Goal: Check status: Check status

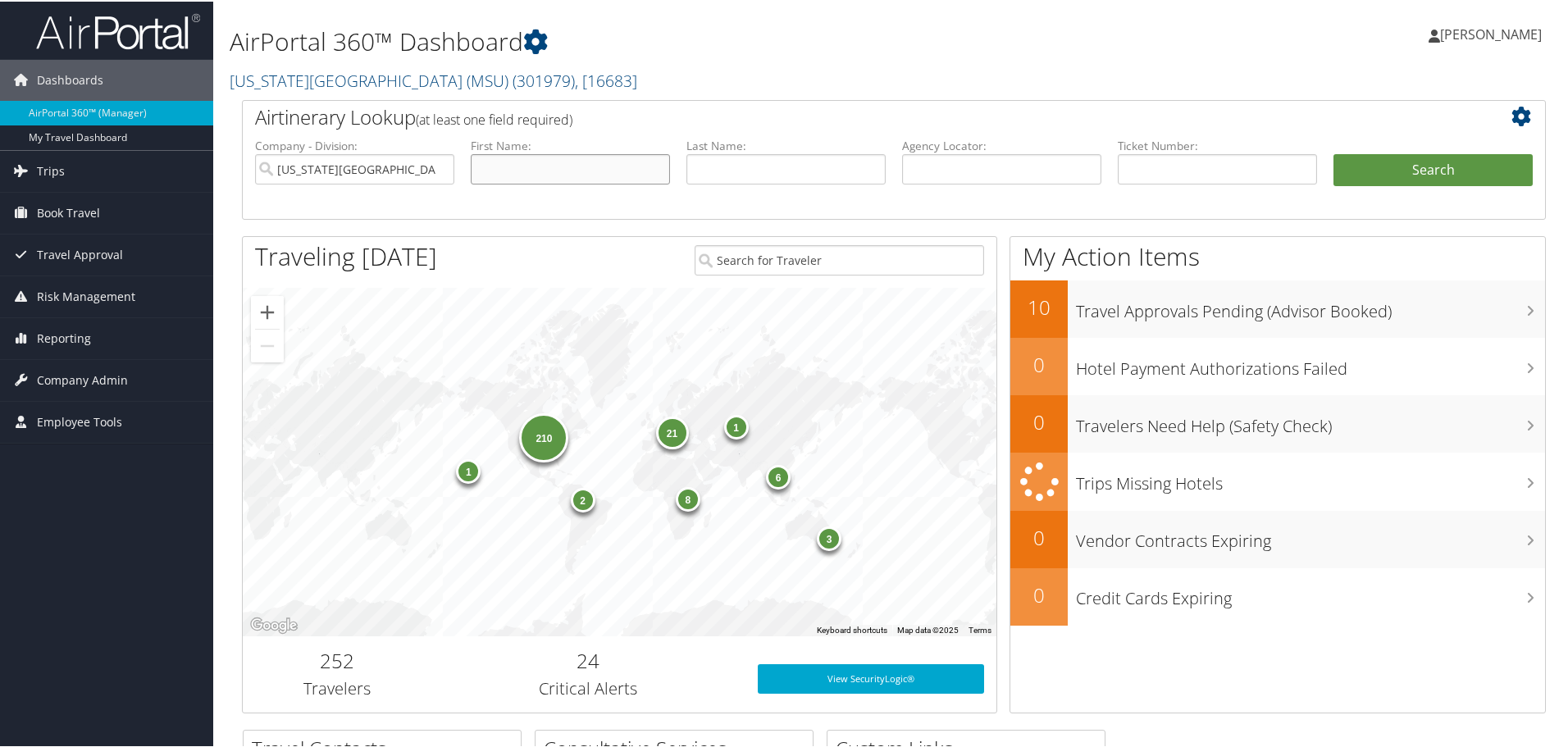
click at [598, 161] on input "text" at bounding box center [571, 167] width 199 height 30
type input "Jeff"
type input "Myers"
click at [1334, 153] on button "Search" at bounding box center [1434, 169] width 199 height 33
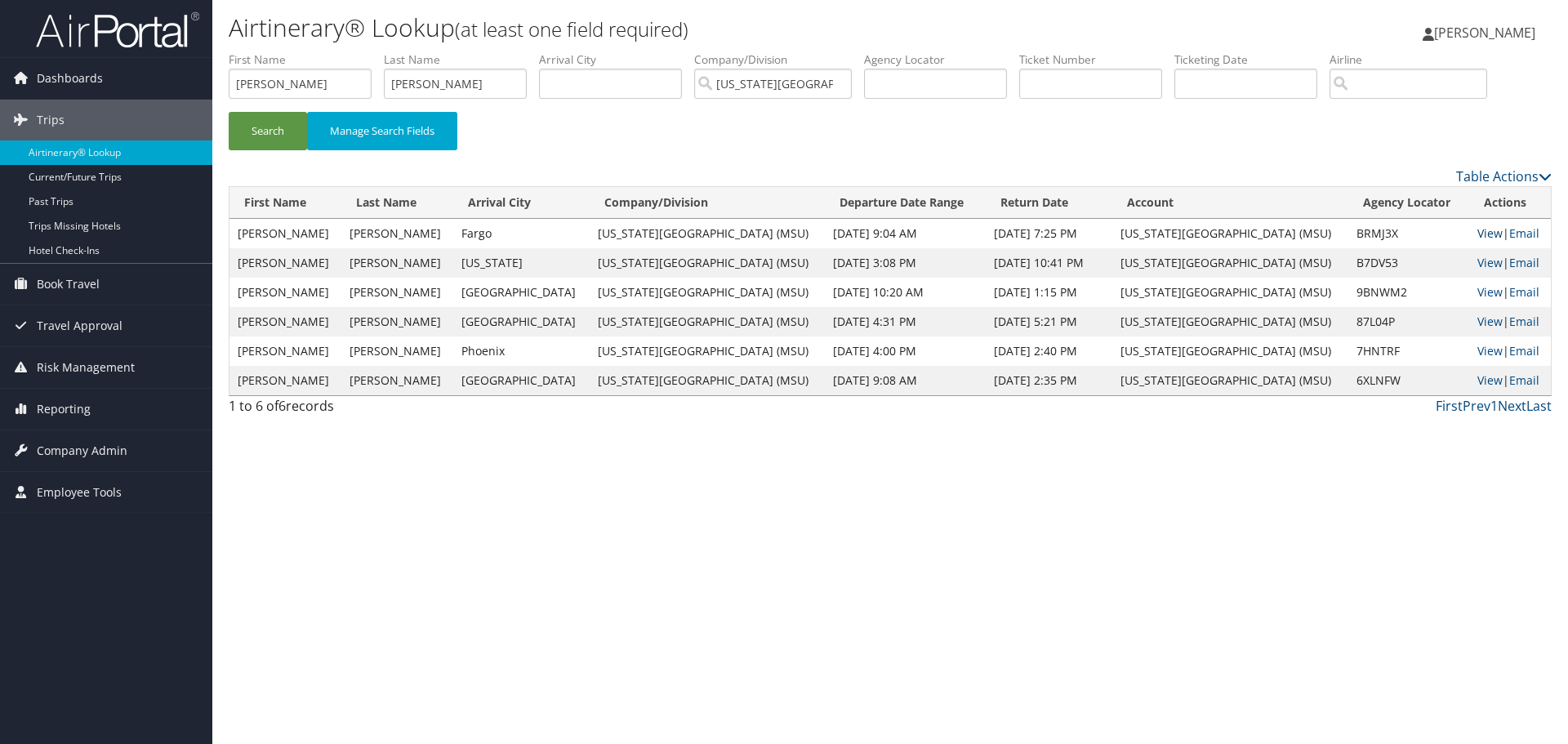
click at [1477, 233] on link "View" at bounding box center [1490, 233] width 25 height 15
click at [1477, 293] on link "View" at bounding box center [1490, 292] width 25 height 15
click at [1477, 263] on link "View" at bounding box center [1490, 263] width 25 height 15
click at [1477, 255] on link "View" at bounding box center [1490, 263] width 25 height 15
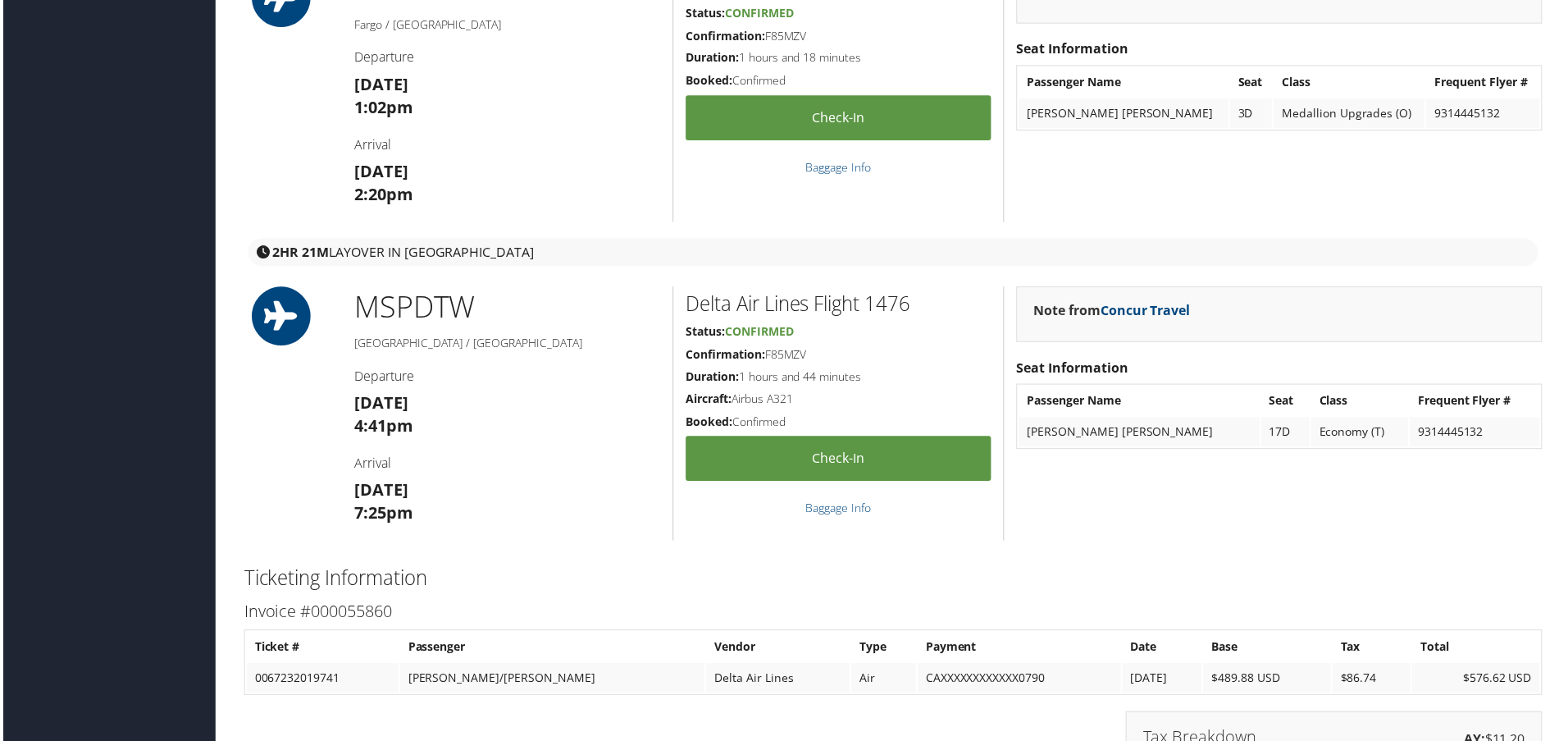
scroll to position [2051, 0]
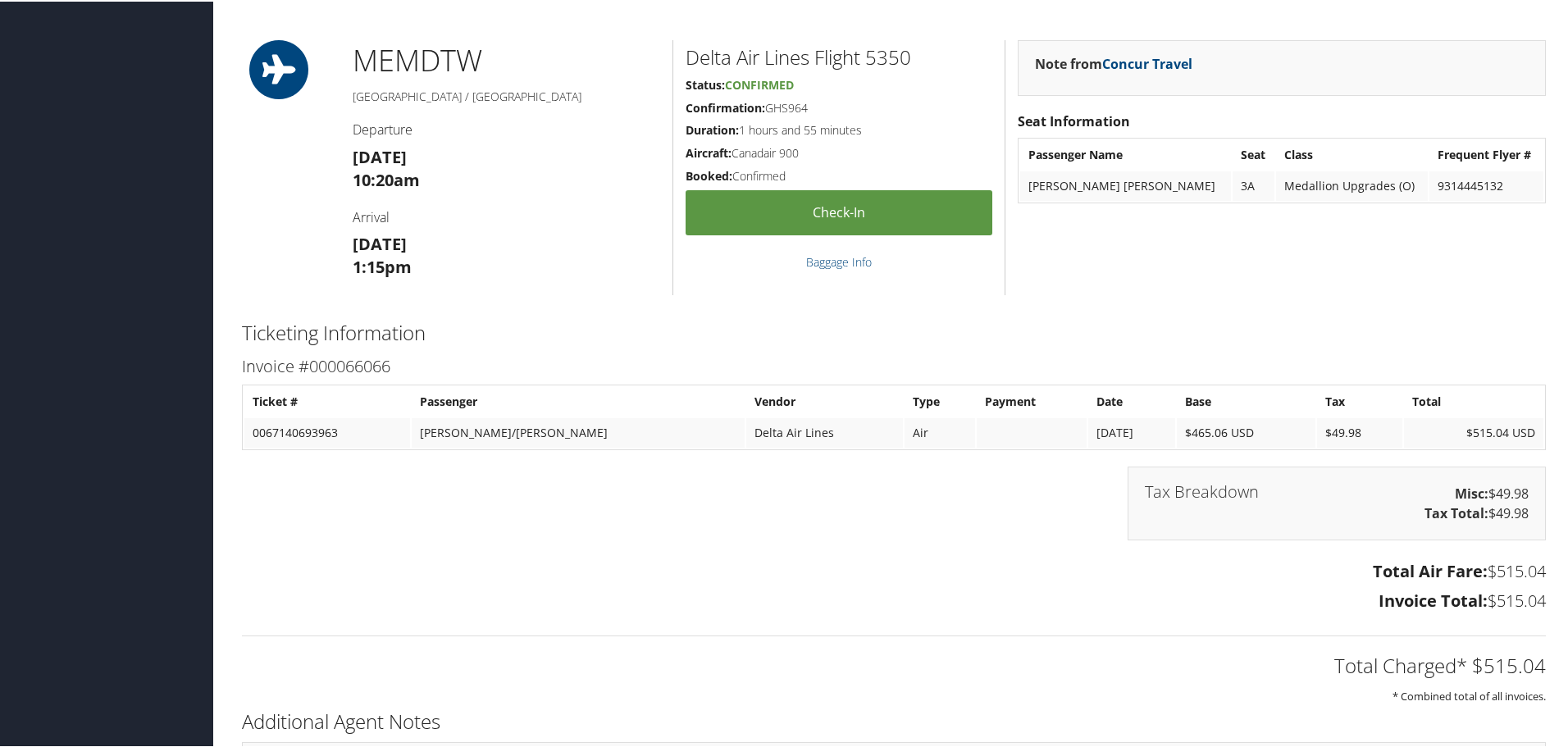
scroll to position [738, 0]
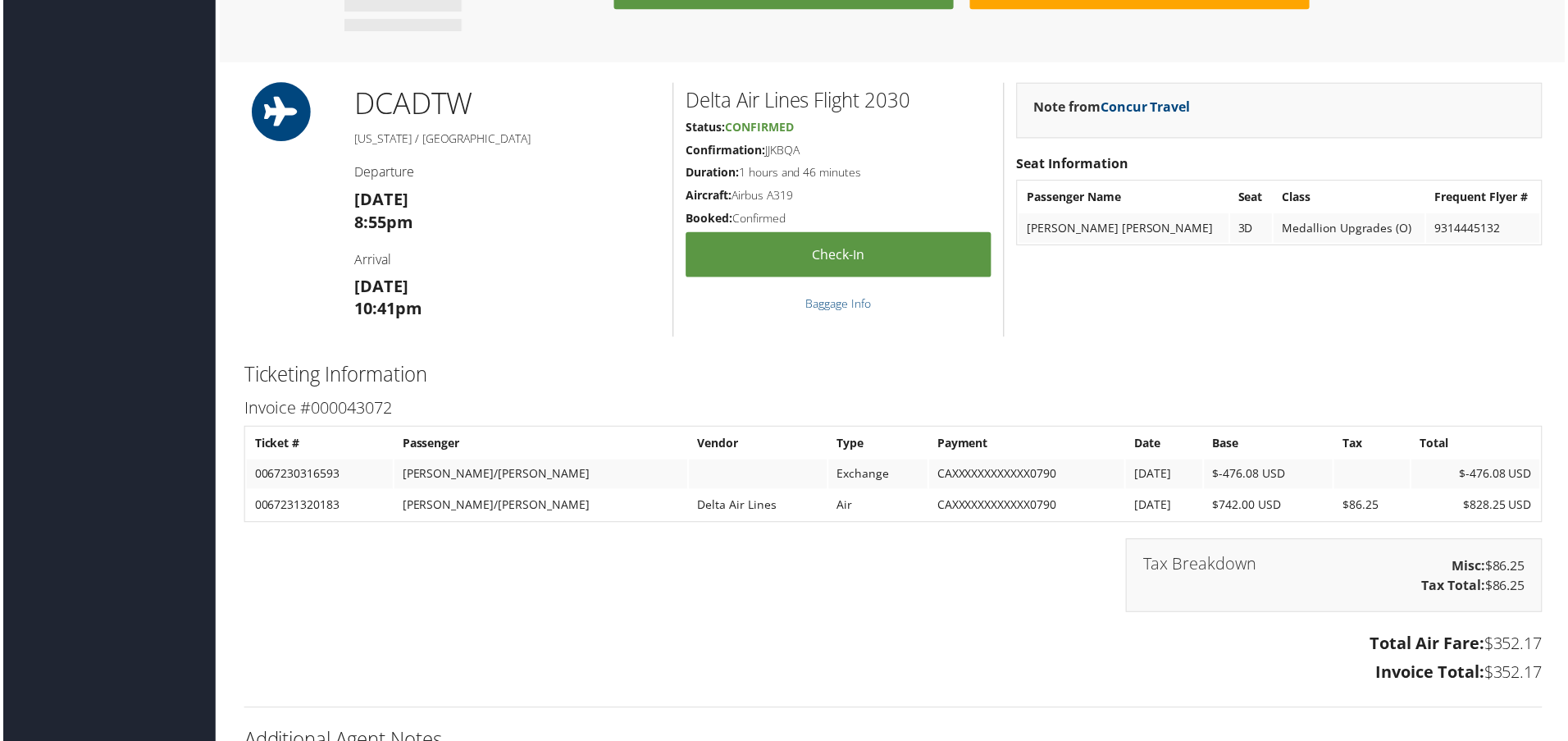
scroll to position [1204, 0]
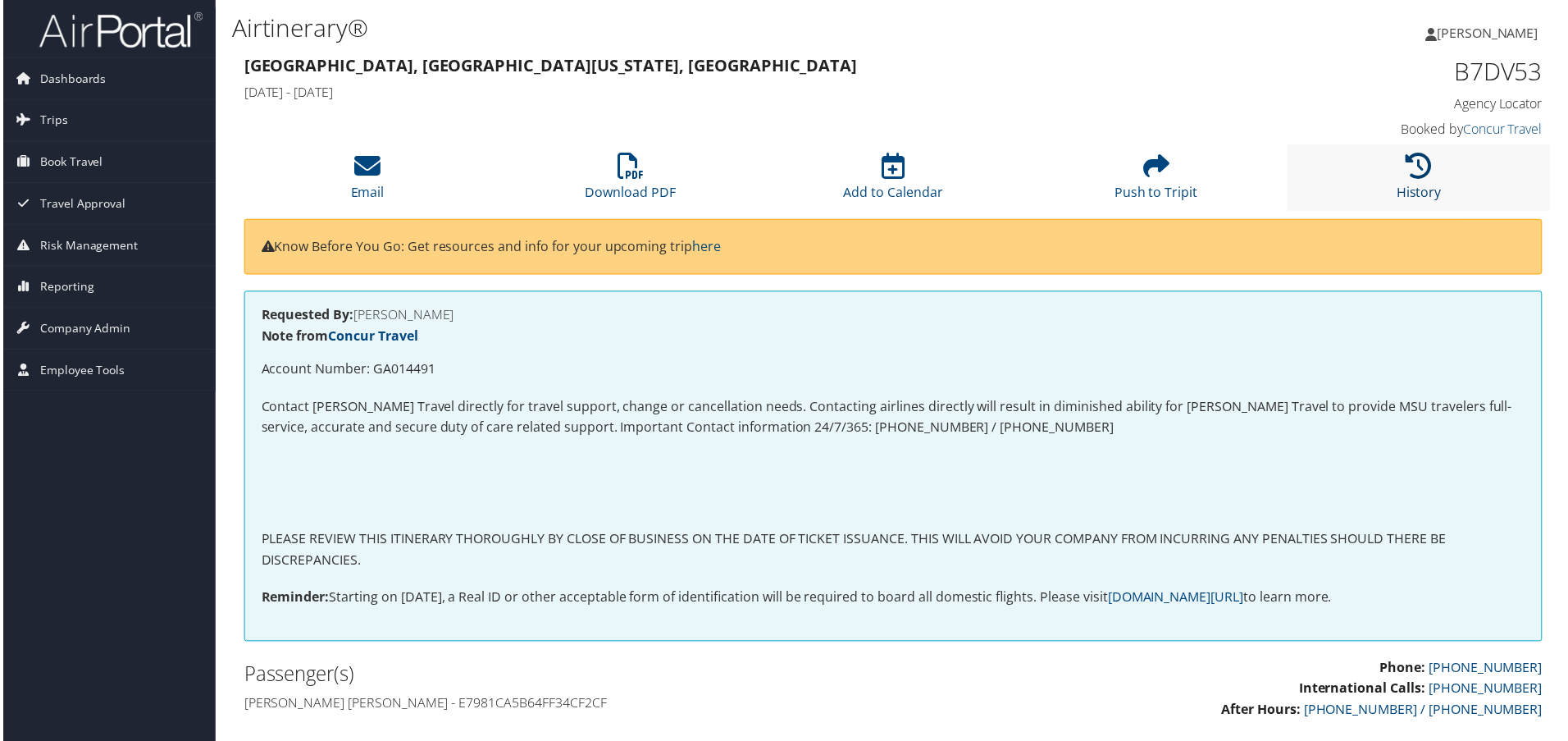
click at [1414, 170] on icon at bounding box center [1422, 166] width 26 height 26
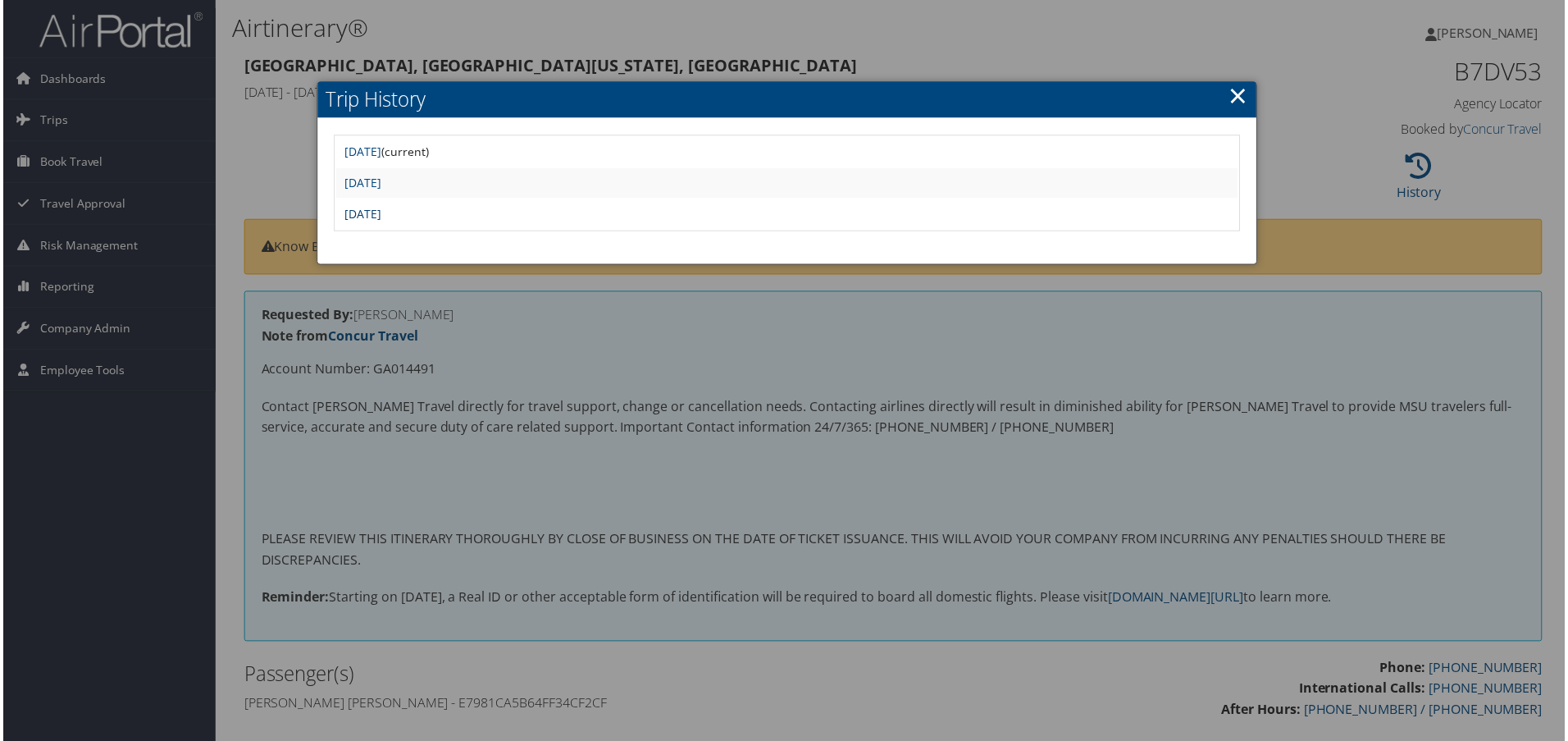
click at [380, 217] on link "Mon Jan 27 13:01:15 MST 2025" at bounding box center [361, 215] width 37 height 15
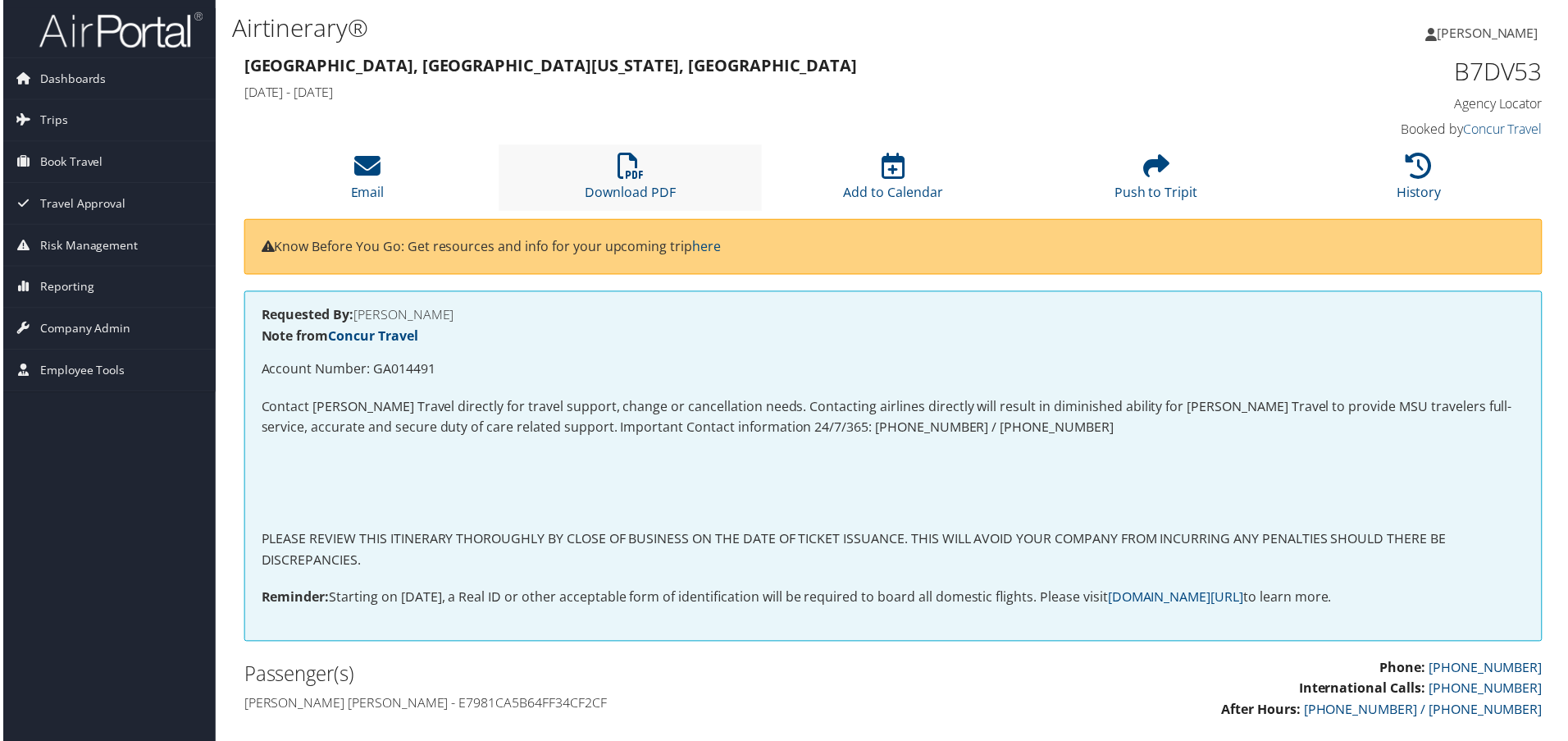
click at [611, 172] on li "Download PDF" at bounding box center [630, 178] width 264 height 67
